Goal: Find specific page/section: Find specific page/section

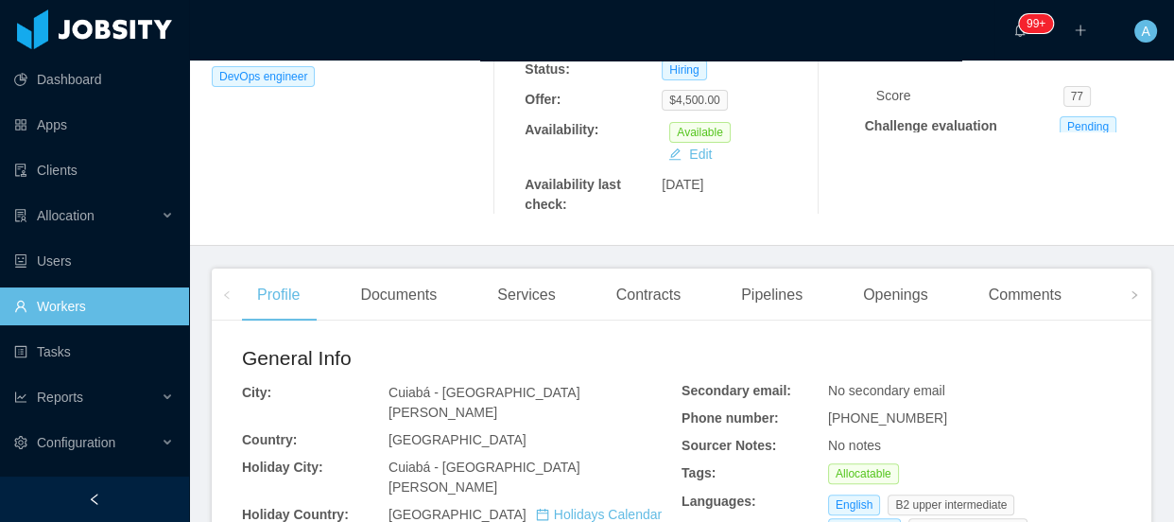
scroll to position [515, 0]
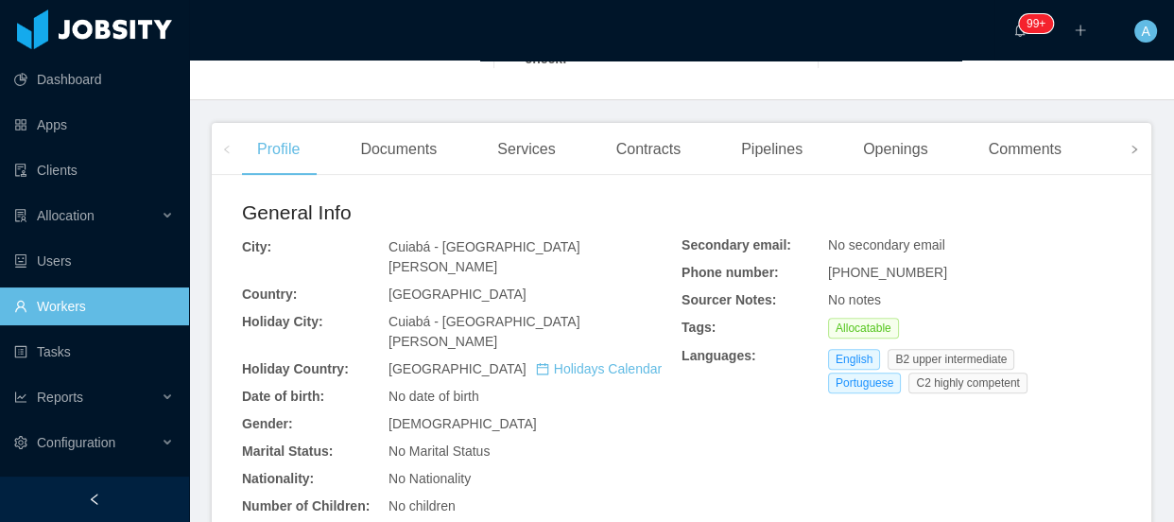
click at [1135, 148] on span at bounding box center [1134, 149] width 30 height 52
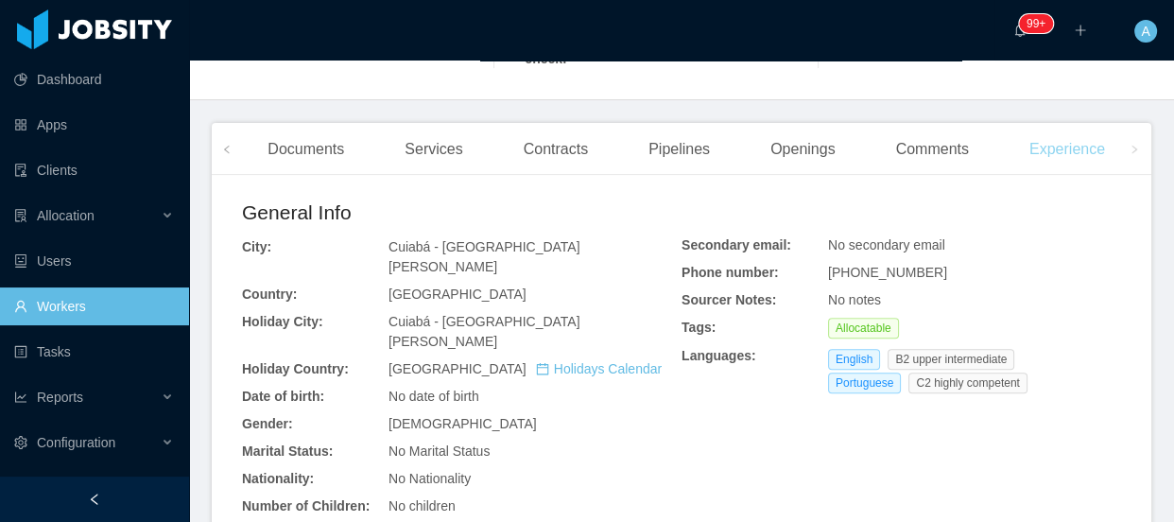
click at [1062, 147] on div "Experience" at bounding box center [1067, 149] width 106 height 53
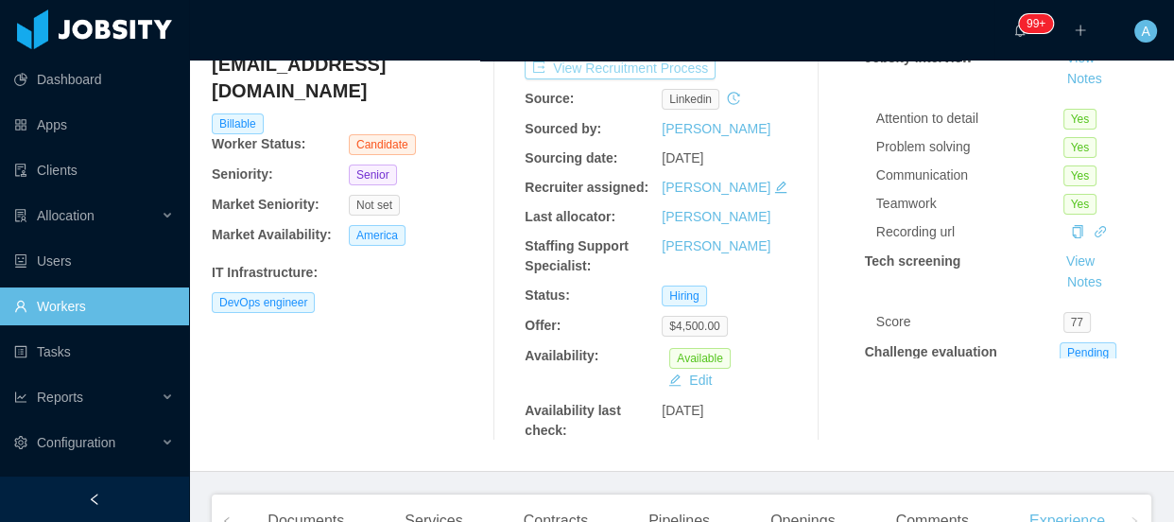
scroll to position [58, 0]
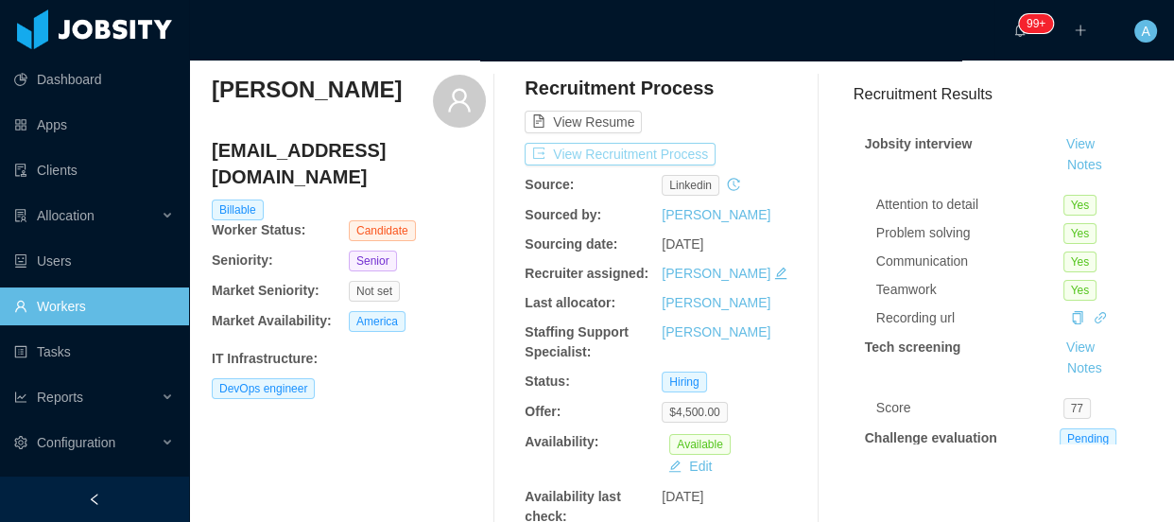
click at [673, 153] on button "View Recruitment Process" at bounding box center [620, 154] width 191 height 23
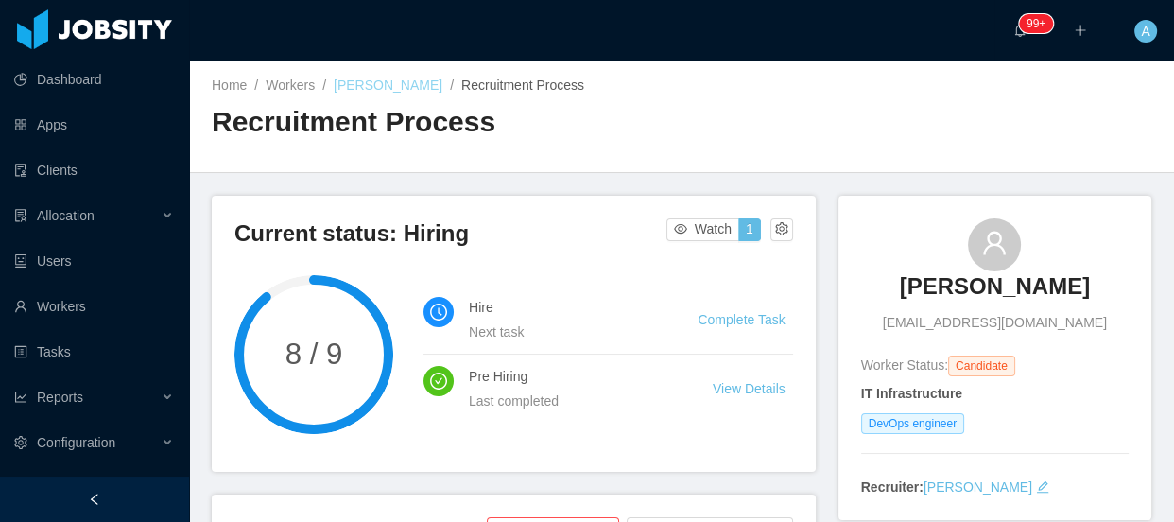
click at [402, 87] on link "[PERSON_NAME]" at bounding box center [388, 85] width 109 height 15
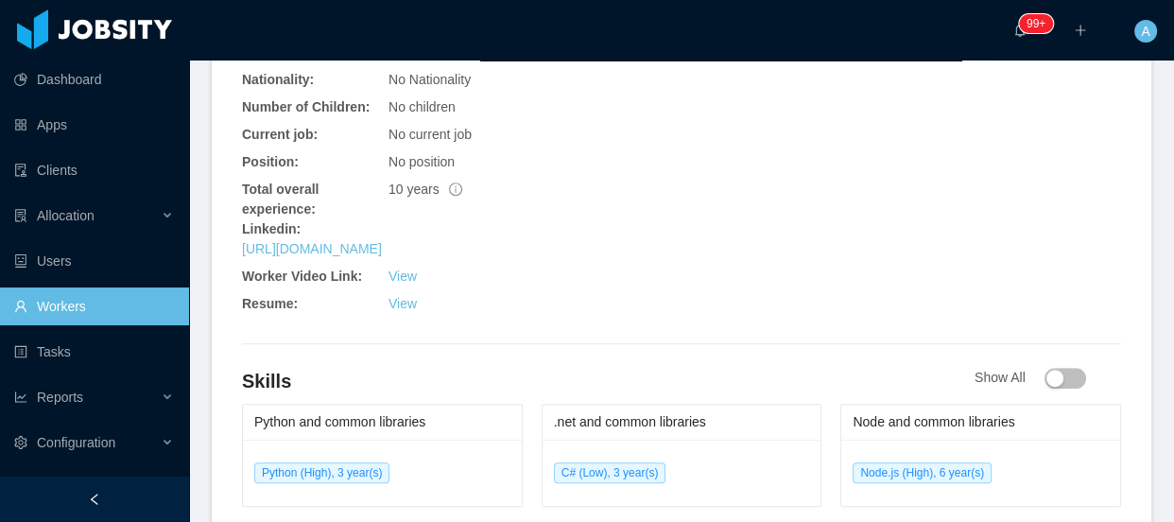
scroll to position [570, 0]
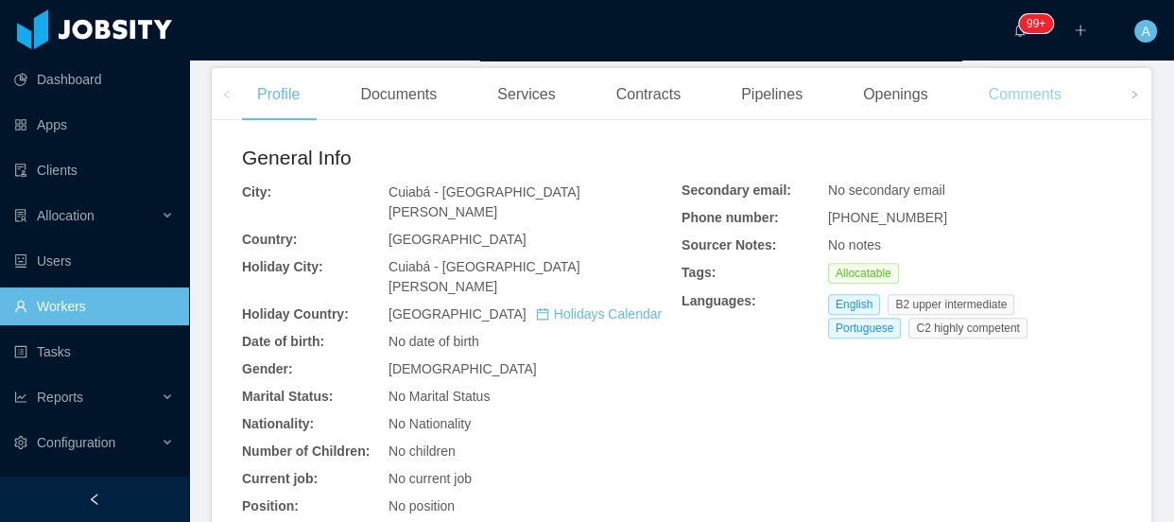
click at [1019, 104] on div "Comments" at bounding box center [1025, 94] width 103 height 53
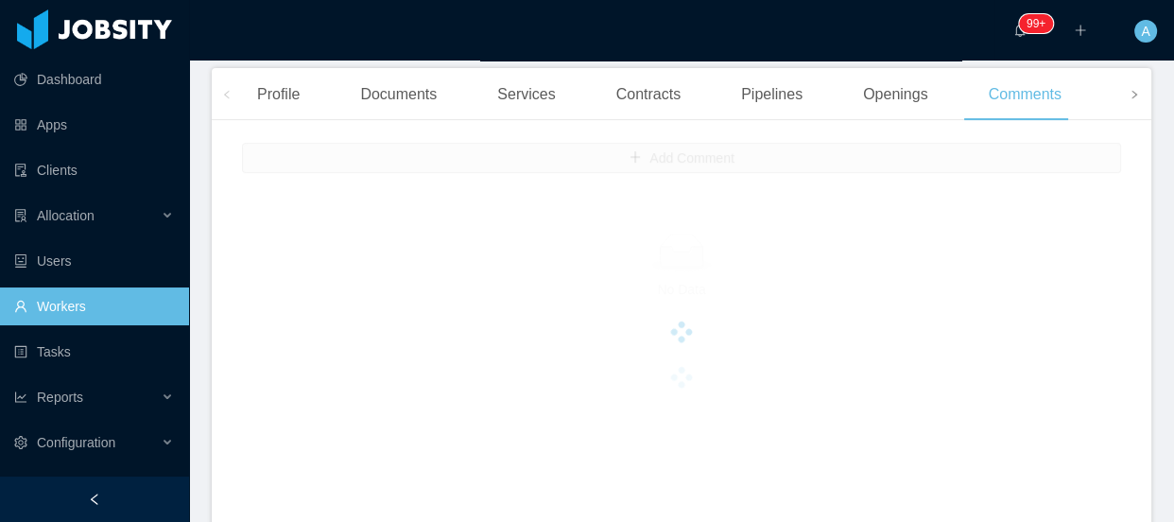
click at [1119, 102] on span at bounding box center [1134, 94] width 30 height 52
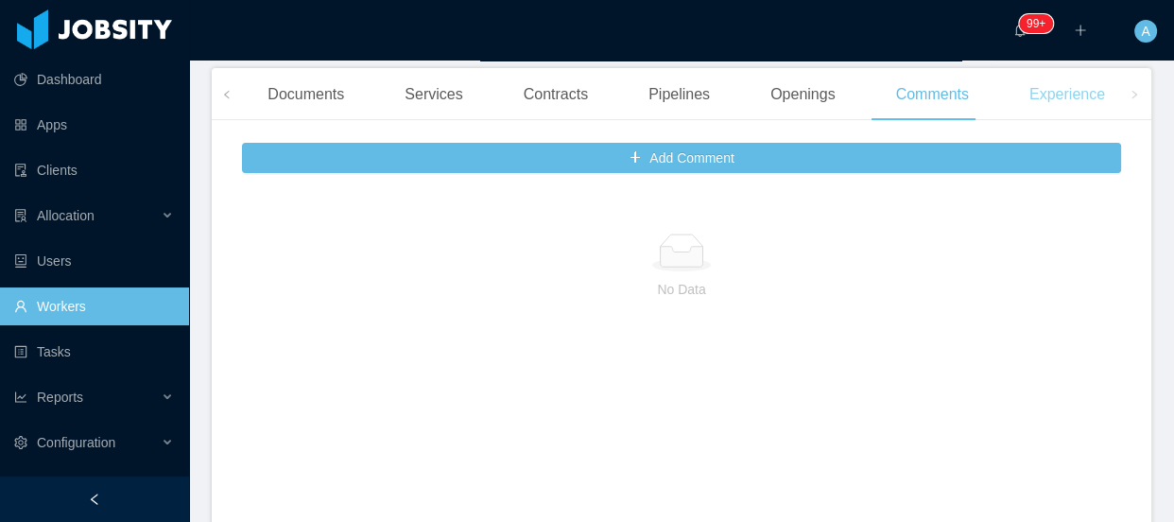
drag, startPoint x: 1087, startPoint y: 112, endPoint x: 1066, endPoint y: 100, distance: 23.7
click at [1086, 112] on div "Experience" at bounding box center [1067, 94] width 106 height 53
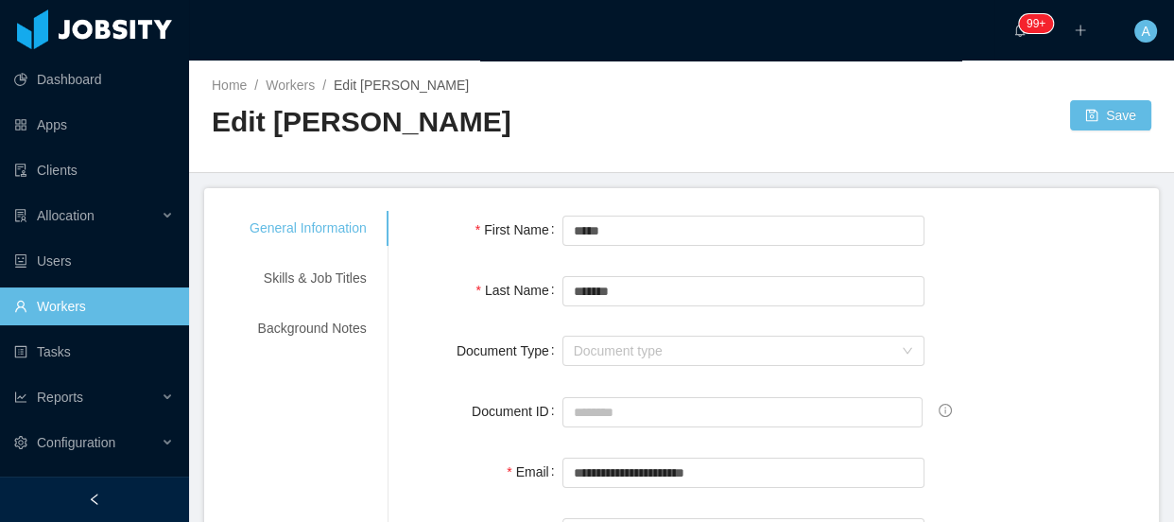
scroll to position [507, 0]
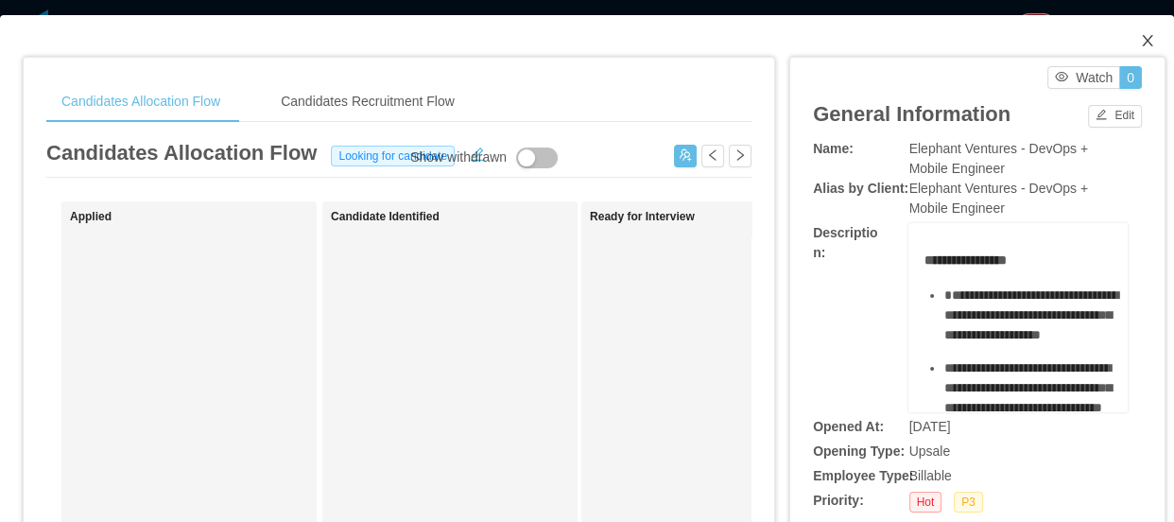
drag, startPoint x: 1140, startPoint y: 40, endPoint x: 518, endPoint y: 127, distance: 628.1
click at [1140, 40] on icon "icon: close" at bounding box center [1147, 40] width 15 height 15
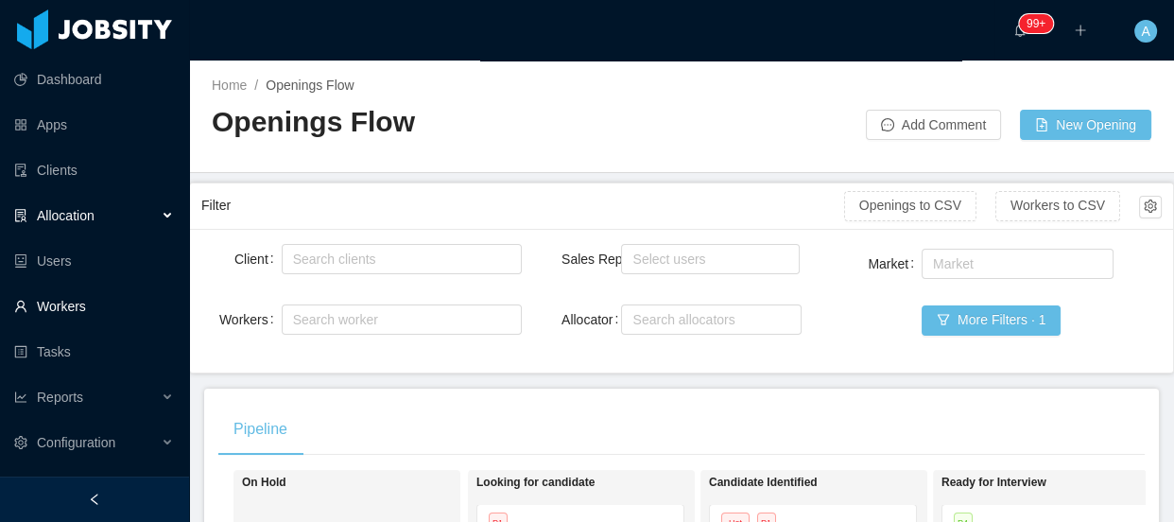
click at [99, 310] on link "Workers" at bounding box center [94, 306] width 160 height 38
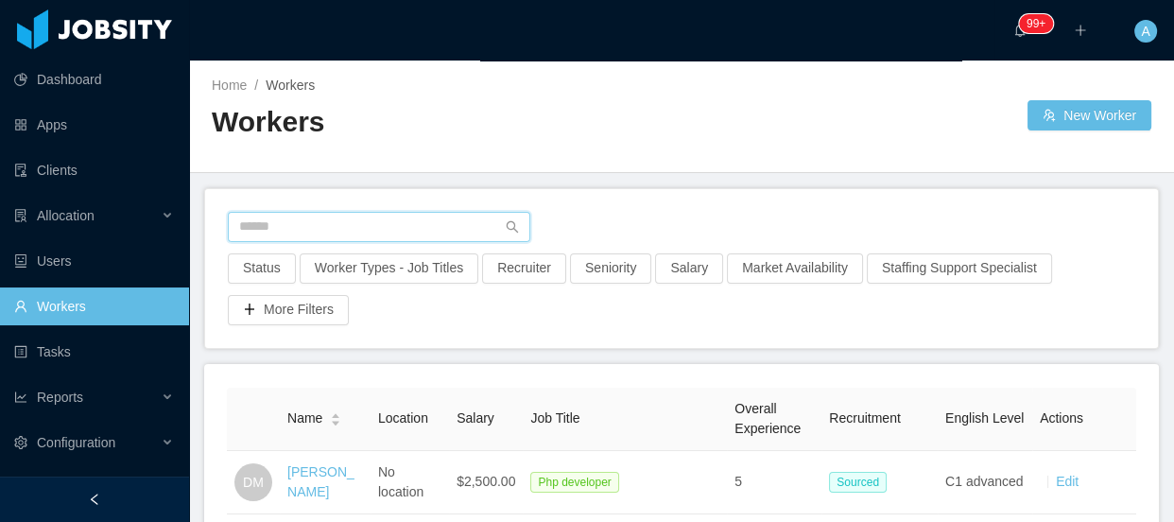
click at [403, 219] on input "text" at bounding box center [379, 227] width 303 height 30
paste input "**********"
type input "**********"
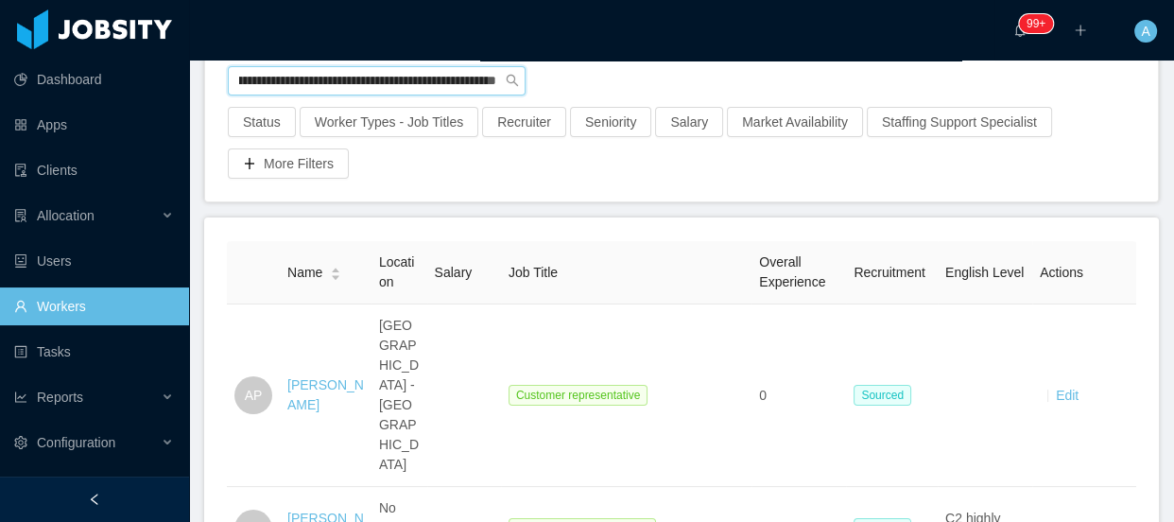
scroll to position [171, 0]
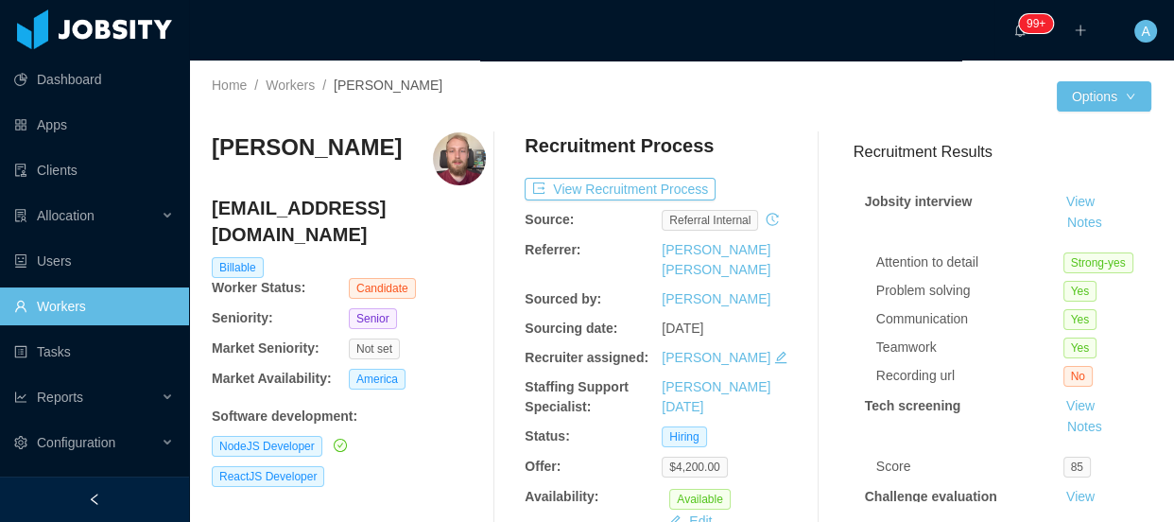
drag, startPoint x: 211, startPoint y: 155, endPoint x: 372, endPoint y: 152, distance: 160.7
click at [372, 152] on h3 "[PERSON_NAME]" at bounding box center [307, 147] width 190 height 30
copy h3 "[PERSON_NAME]"
